Goal: Answer question/provide support

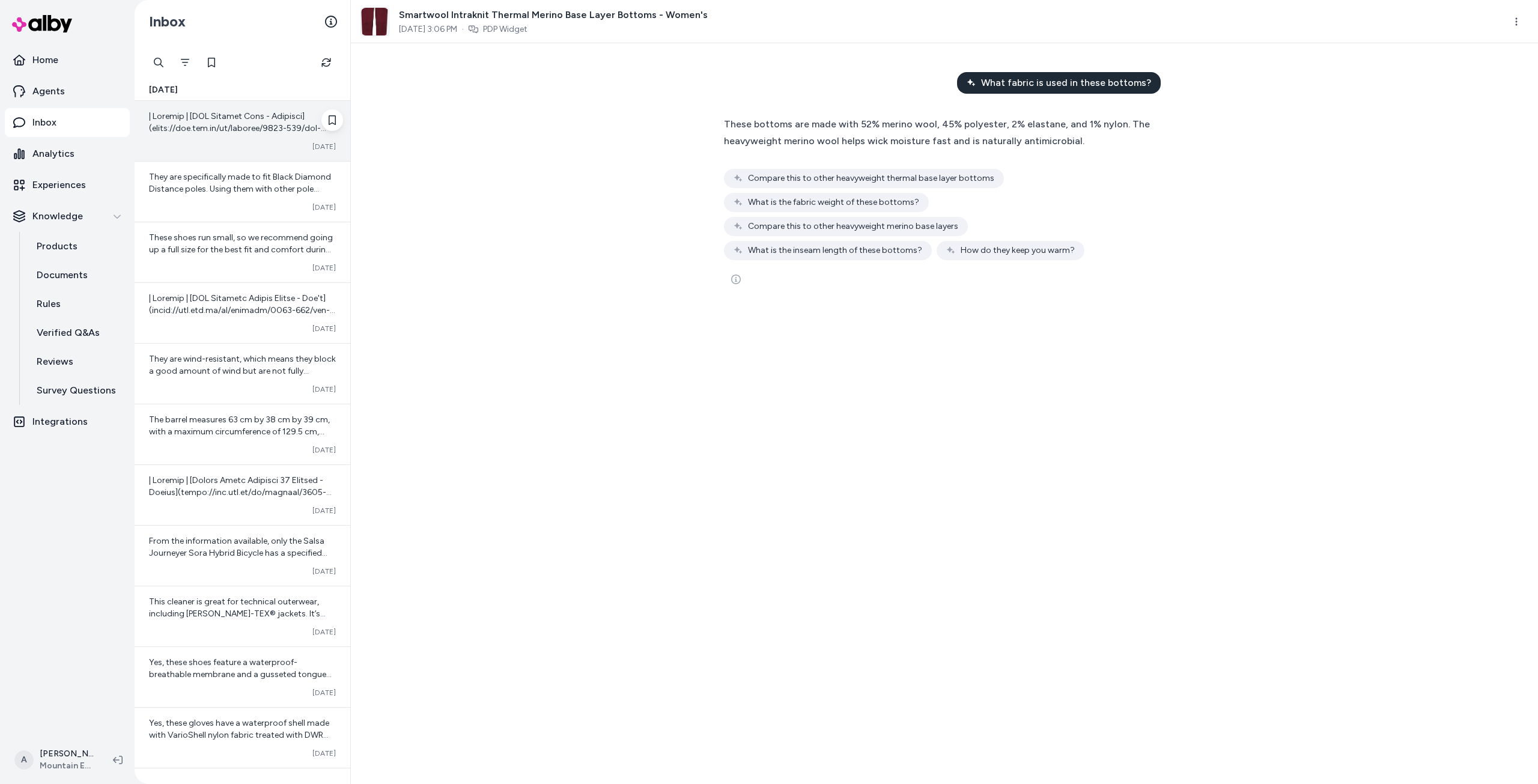
click at [216, 133] on div at bounding box center [243, 123] width 187 height 24
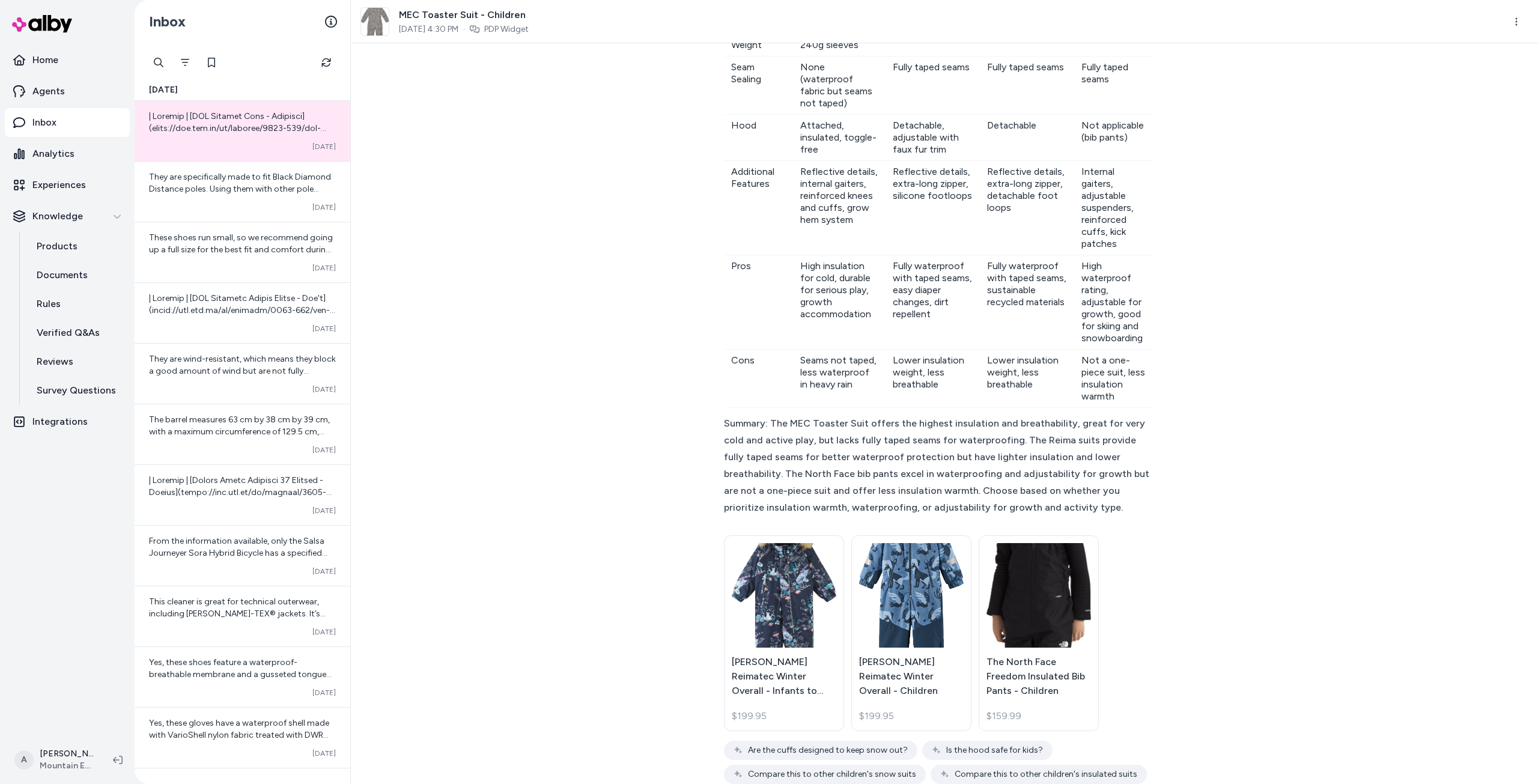
scroll to position [414, 0]
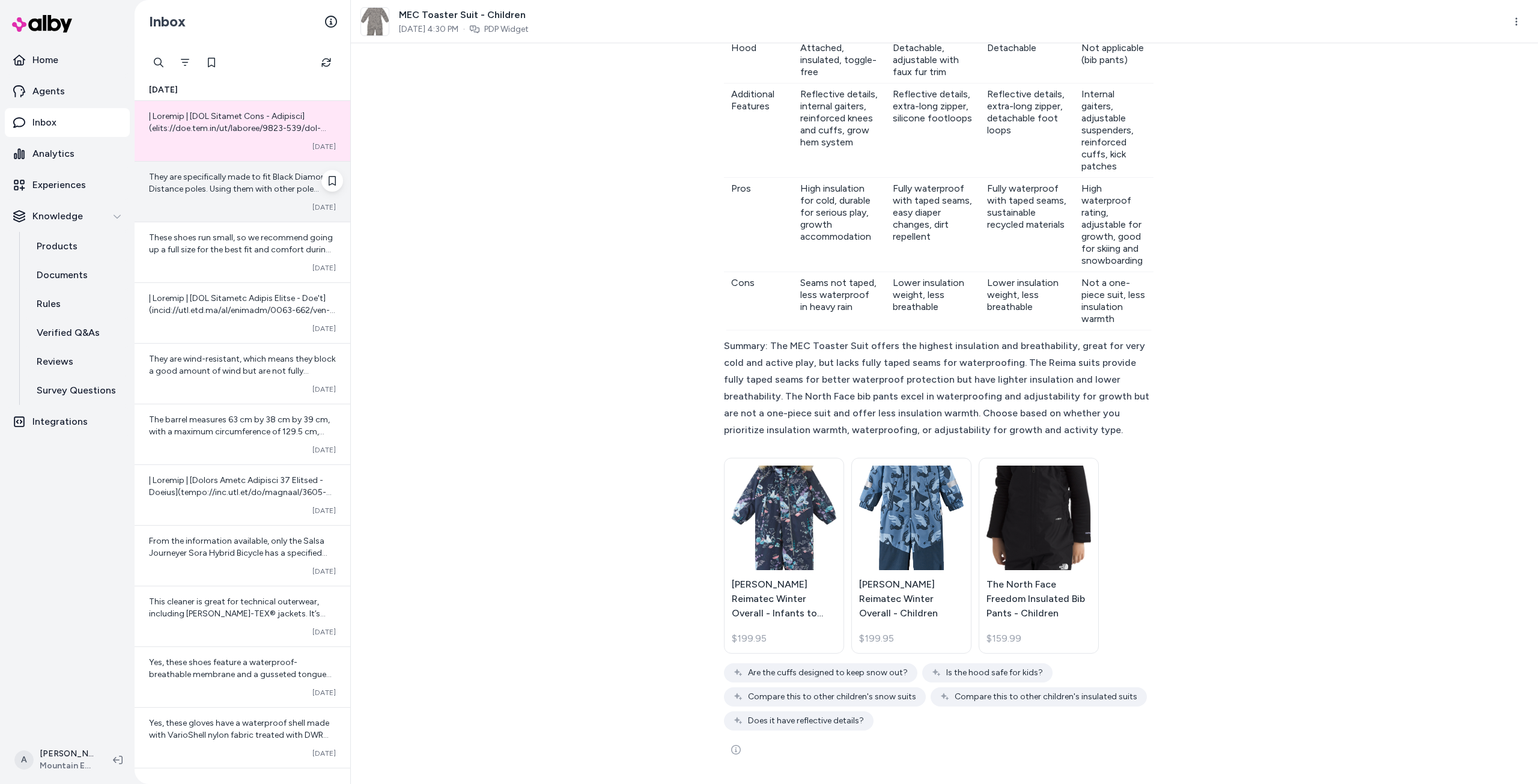
click at [210, 193] on span "They are specifically made to fit Black Diamond Distance poles. Using them with…" at bounding box center [240, 189] width 182 height 35
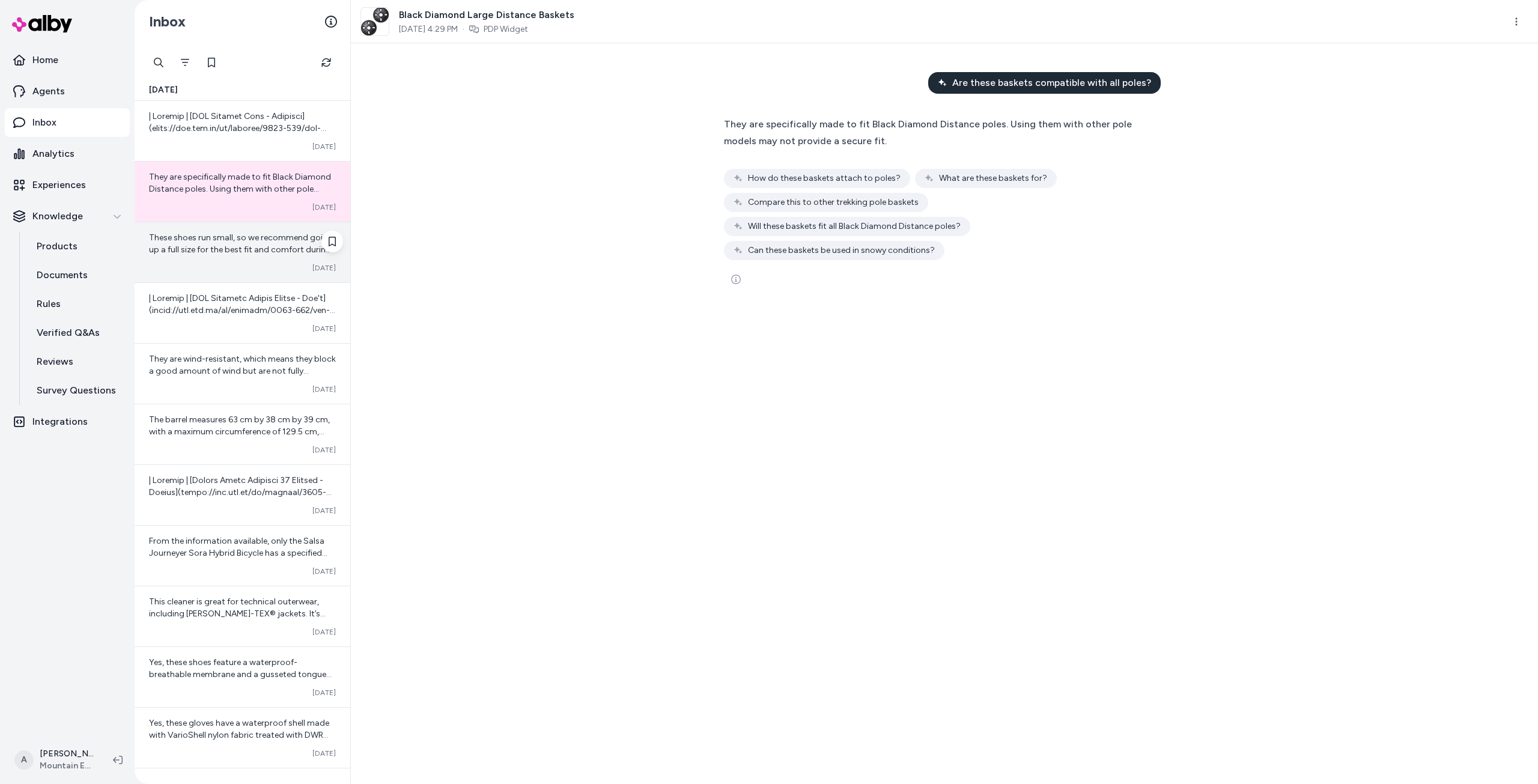
click at [202, 267] on div "Converted [DATE]" at bounding box center [243, 268] width 187 height 9
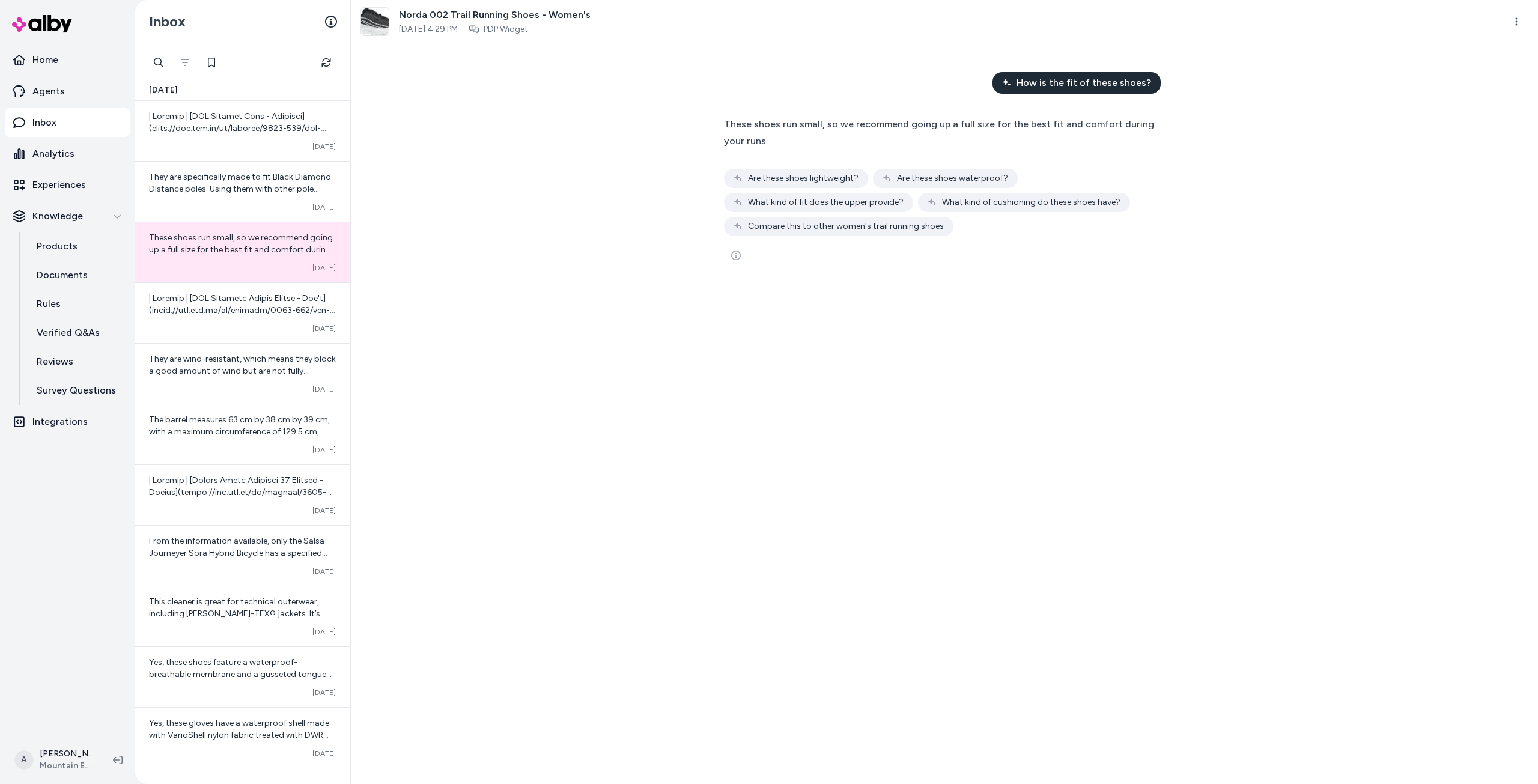
click at [427, 18] on span "Norda 002 Trail Running Shoes - Women's" at bounding box center [495, 15] width 192 height 15
click at [1522, 25] on html "Home Agents Inbox Analytics Experiences Knowledge Products Documents Rules Veri…" at bounding box center [769, 392] width 1538 height 784
click at [1456, 97] on link "View product detail page" at bounding box center [1464, 92] width 130 height 22
click at [251, 320] on div "Converted [DATE]" at bounding box center [243, 313] width 216 height 60
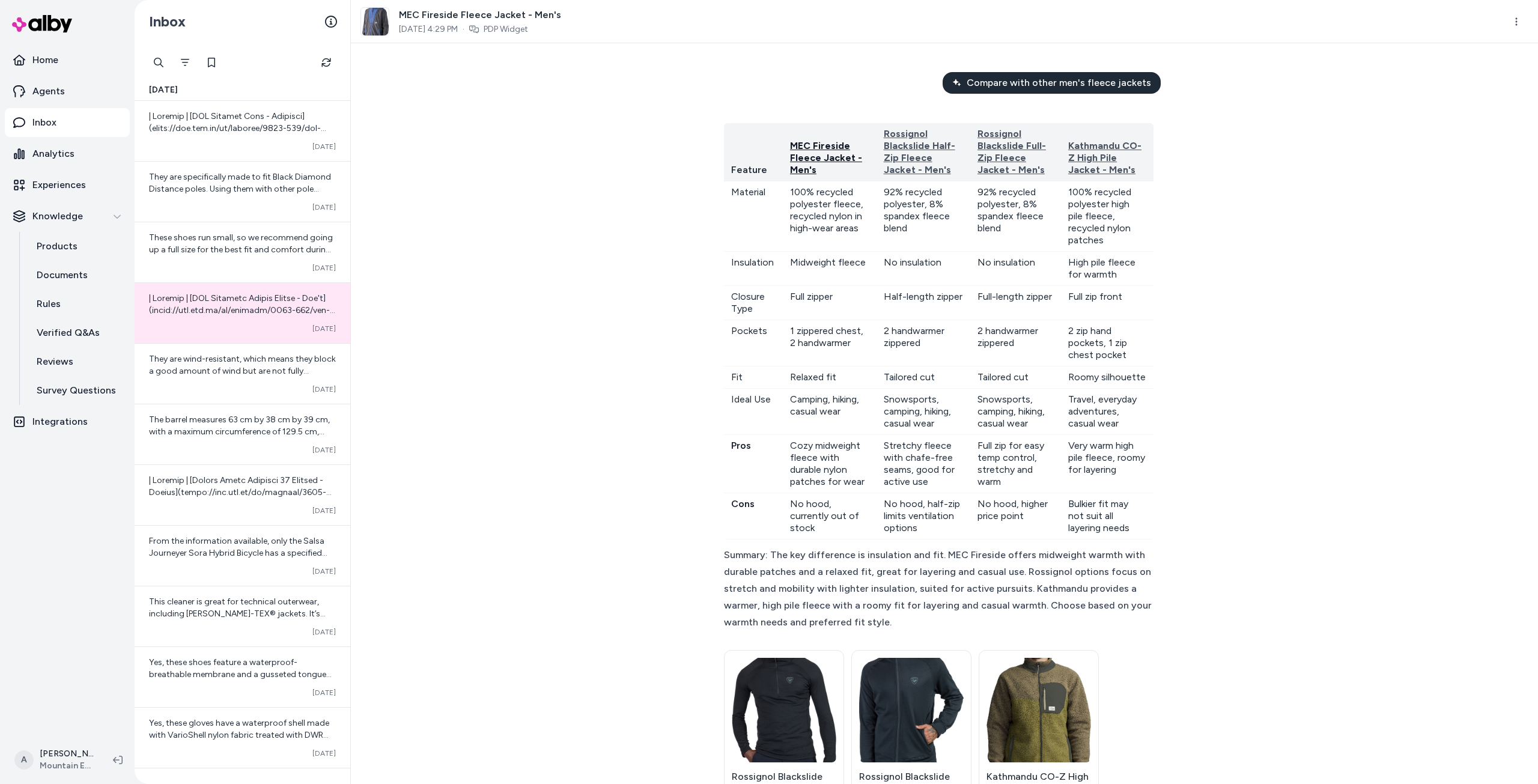
click at [801, 155] on span "MEC Fireside Fleece Jacket - Men's" at bounding box center [826, 157] width 72 height 35
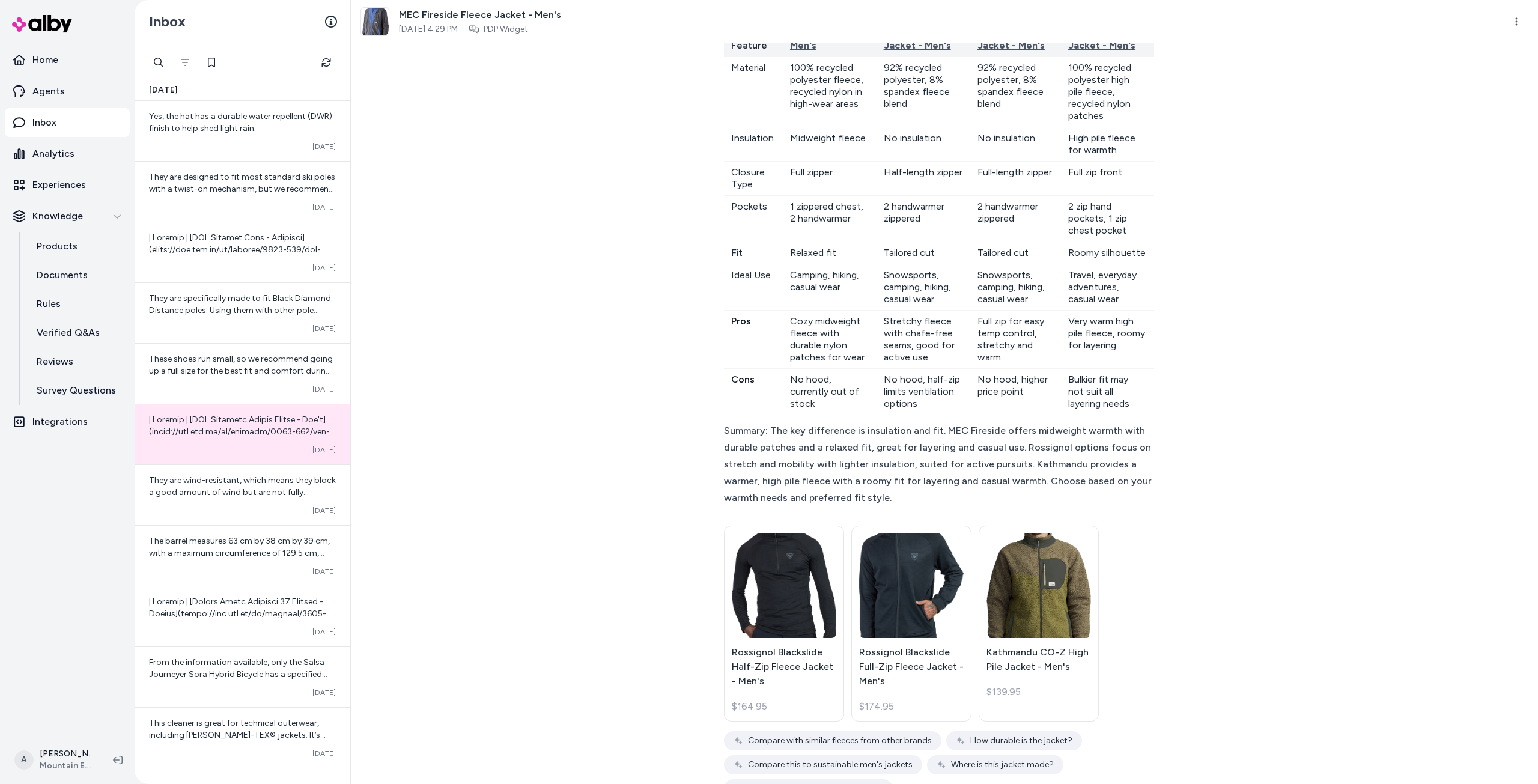
scroll to position [228, 0]
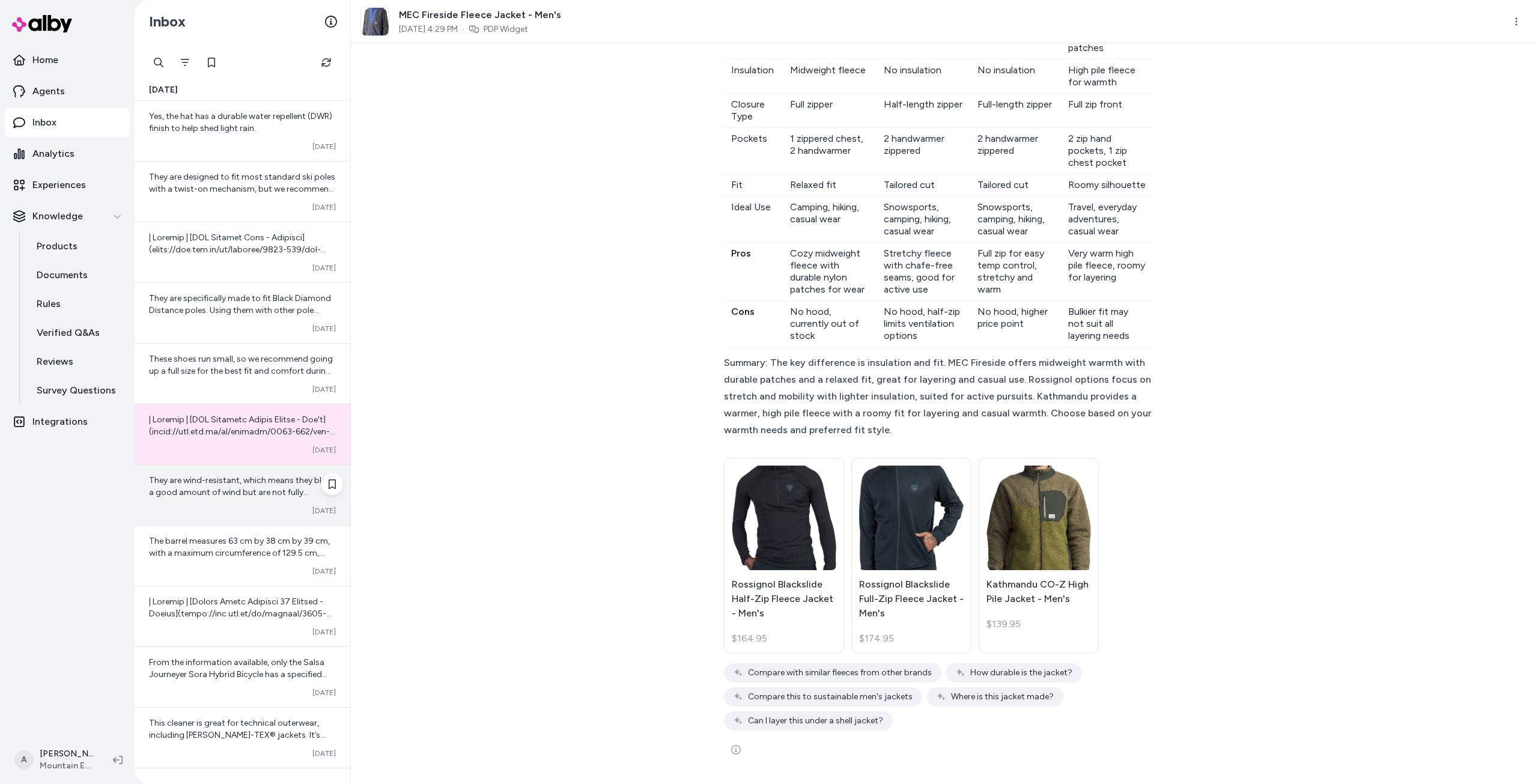
click at [242, 496] on span "They are wind-resistant, which means they block a good amount of wind but are n…" at bounding box center [243, 492] width 187 height 35
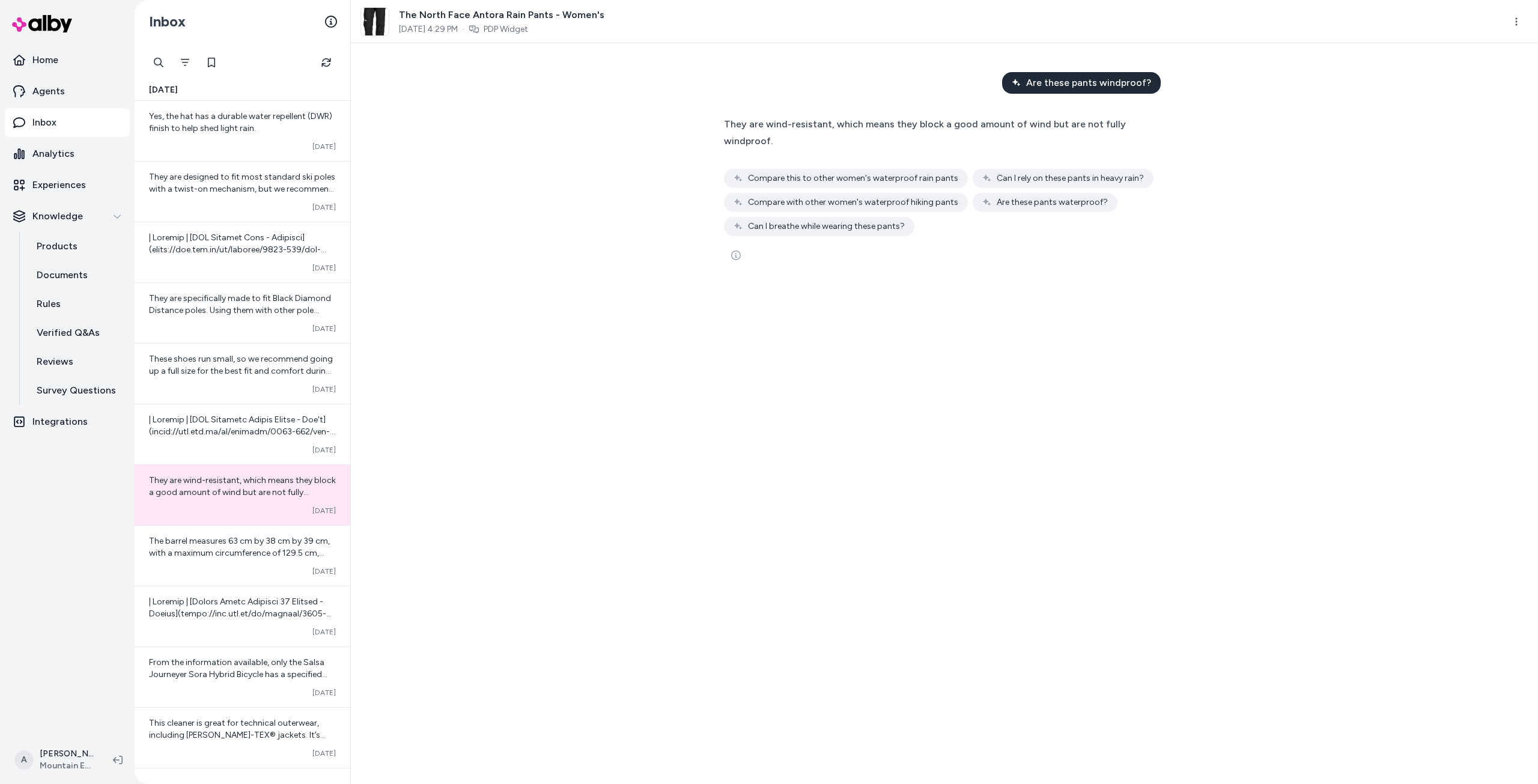
click at [1225, 573] on div "Are these pants windproof? They are wind-resistant, which means they block a go…" at bounding box center [944, 414] width 1187 height 741
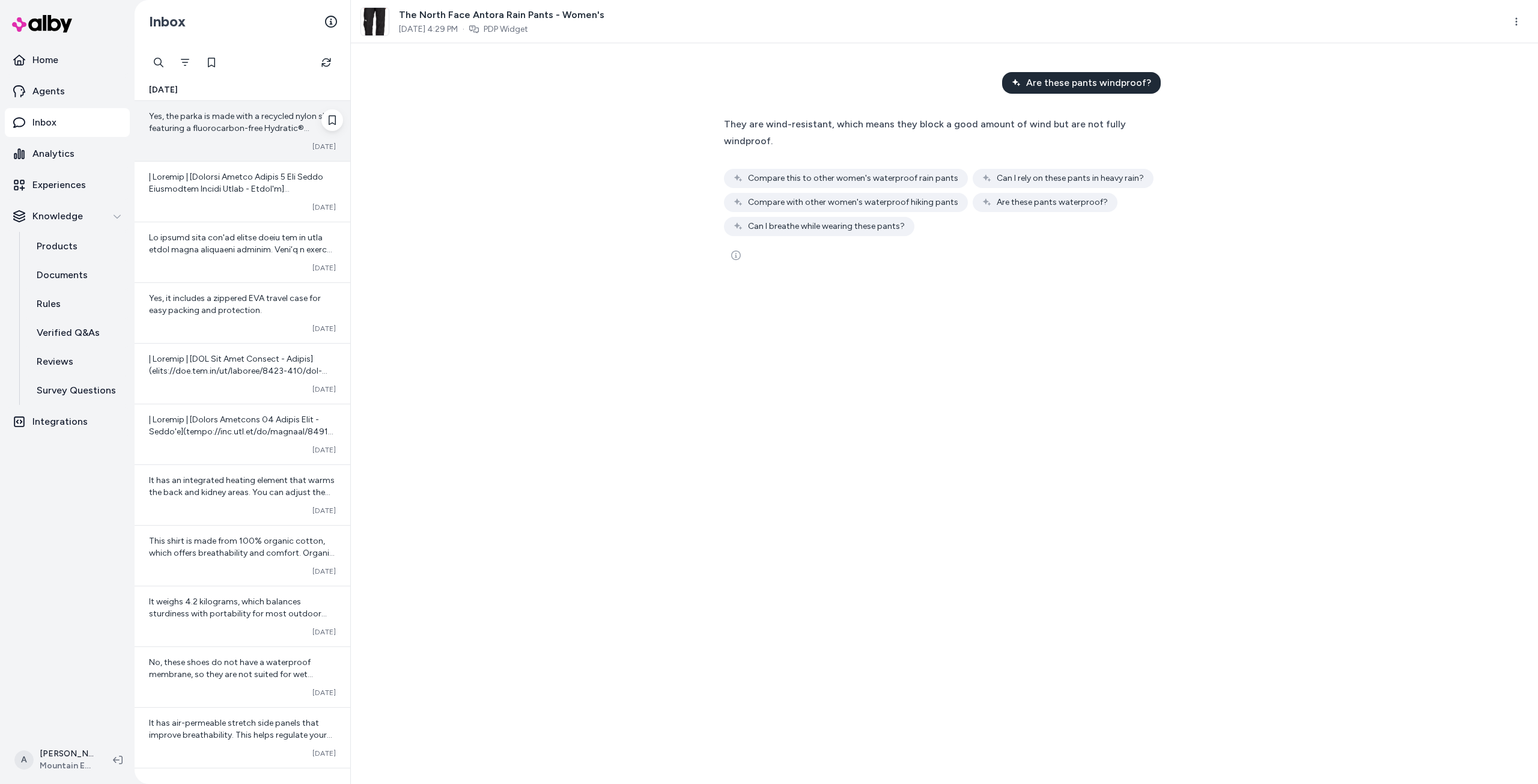
click at [238, 141] on div "Yes, the parka is made with a recycled nylon shell featuring a fluorocarbon-fre…" at bounding box center [243, 131] width 216 height 60
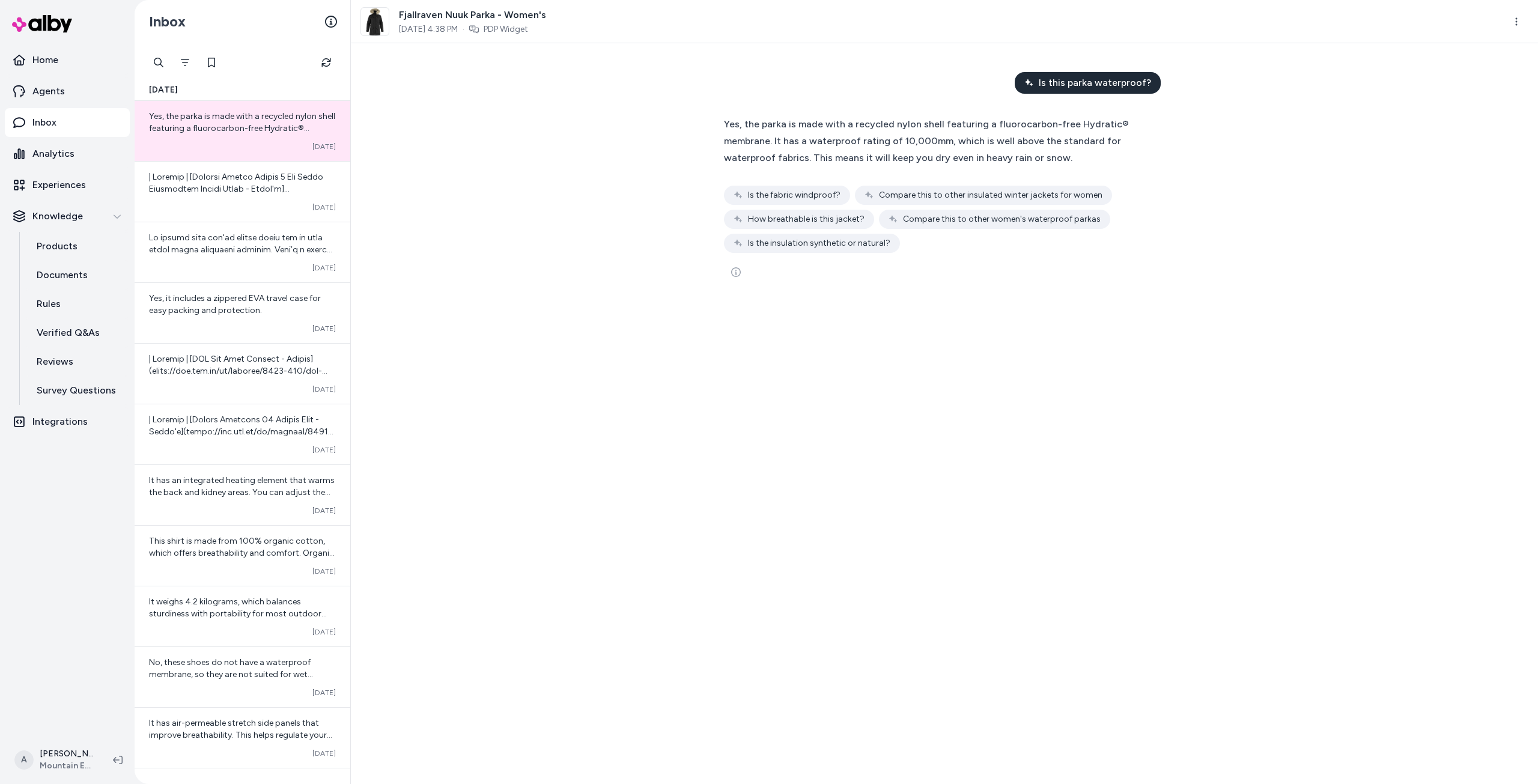
click at [1124, 438] on div "Is this parka waterproof? Yes, the parka is made with a recycled nylon shell fe…" at bounding box center [944, 414] width 1187 height 741
